Goal: Find contact information: Find contact information

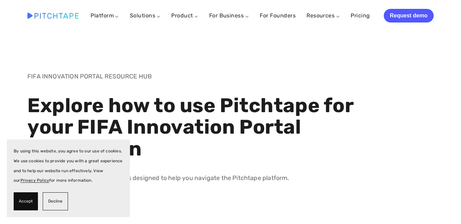
click at [28, 200] on span "Accept" at bounding box center [26, 202] width 14 height 10
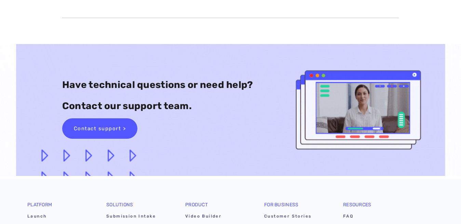
scroll to position [1891, 0]
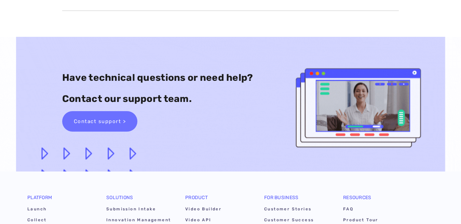
click at [111, 120] on link "Contact support >" at bounding box center [99, 121] width 75 height 20
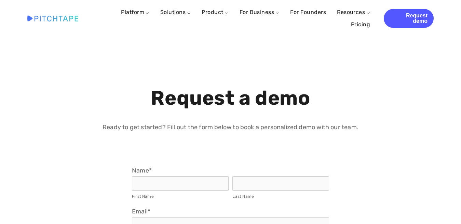
select select "US"
